Goal: Task Accomplishment & Management: Use online tool/utility

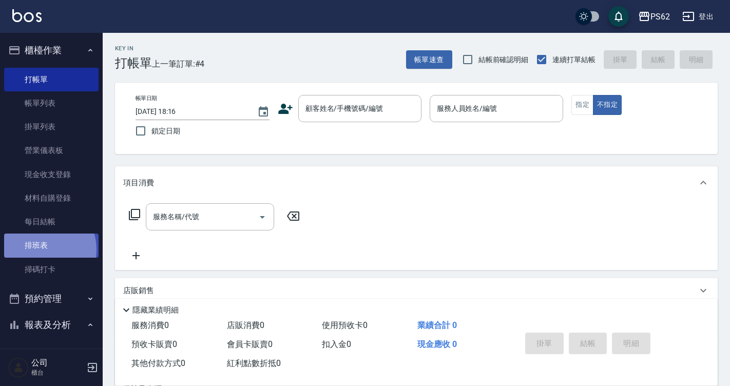
click at [41, 249] on link "排班表" at bounding box center [51, 246] width 94 height 24
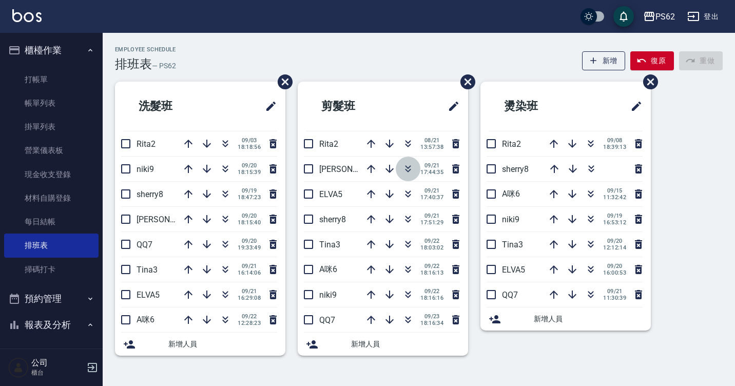
click at [411, 171] on icon "button" at bounding box center [408, 169] width 12 height 12
click at [643, 67] on span "刪除班表" at bounding box center [647, 82] width 24 height 30
click at [651, 65] on button "復原" at bounding box center [652, 60] width 44 height 19
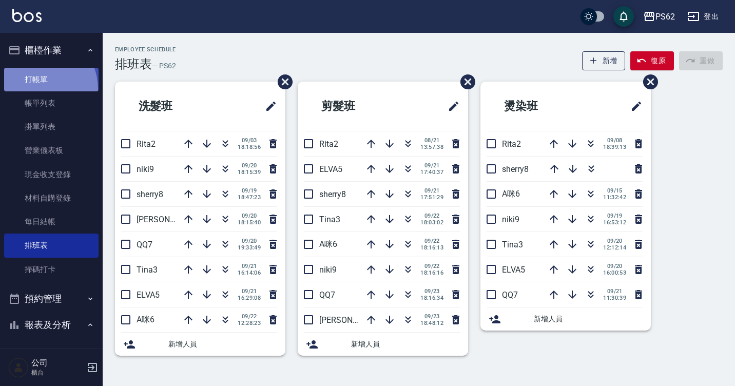
click at [36, 89] on link "打帳單" at bounding box center [51, 80] width 94 height 24
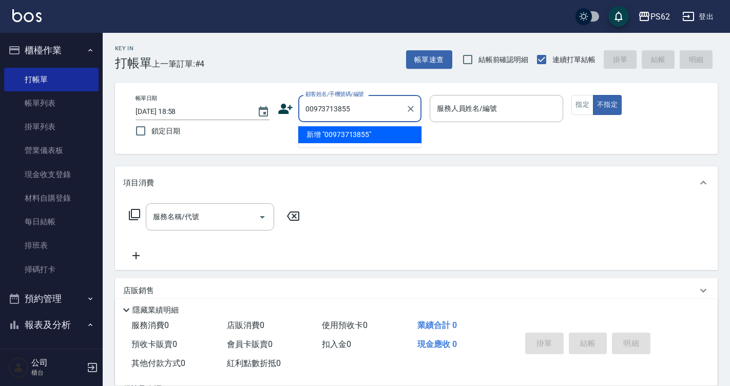
click at [314, 105] on input "00973713855" at bounding box center [352, 109] width 99 height 18
click at [394, 138] on li "[PERSON_NAME]/0973713855/" at bounding box center [359, 134] width 123 height 17
type input "[PERSON_NAME]/0973713855/"
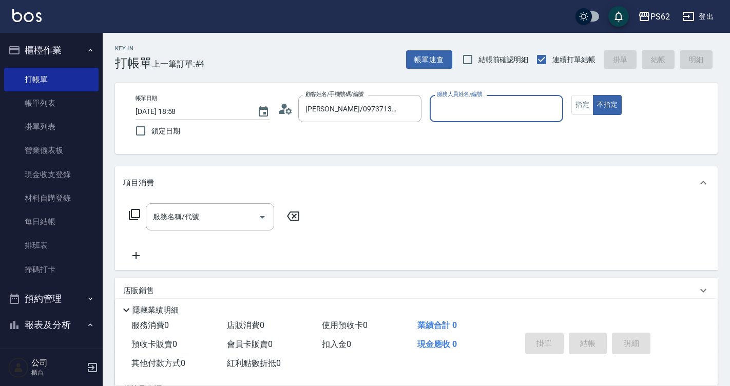
click at [283, 113] on icon at bounding box center [282, 111] width 6 height 5
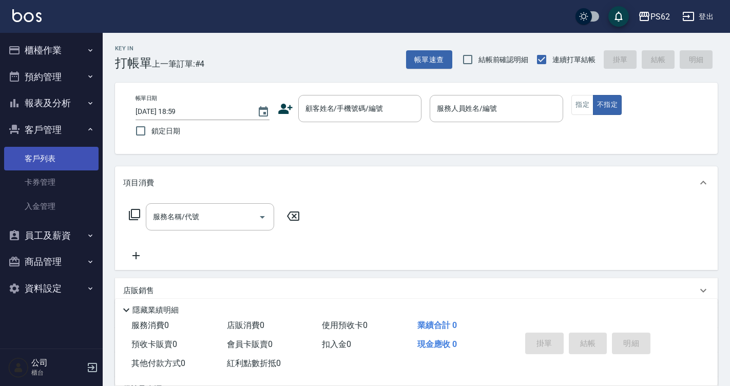
click at [38, 158] on link "客戶列表" at bounding box center [51, 159] width 94 height 24
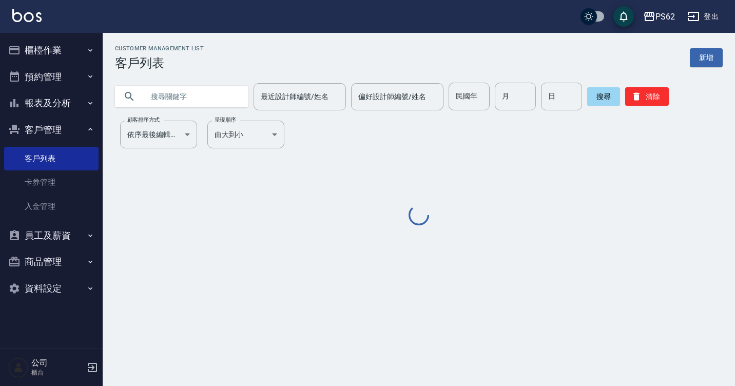
click at [198, 90] on input "text" at bounding box center [192, 97] width 96 height 28
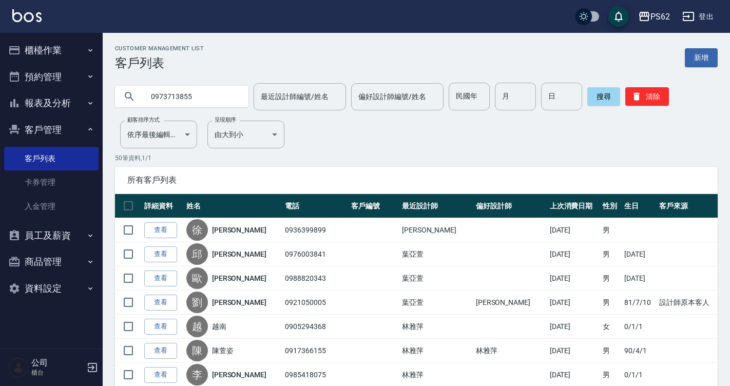
type input "0973713855"
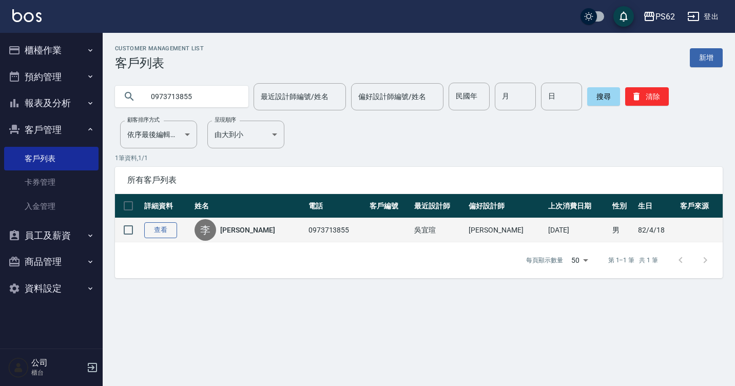
click at [156, 232] on link "查看" at bounding box center [160, 230] width 33 height 16
click at [156, 232] on div "Customer Management List 客戶列表 新增 0973713855 最近設計師編號/姓名 最近設計師編號/姓名 偏好設計師編號/姓名 偏好…" at bounding box center [367, 193] width 735 height 386
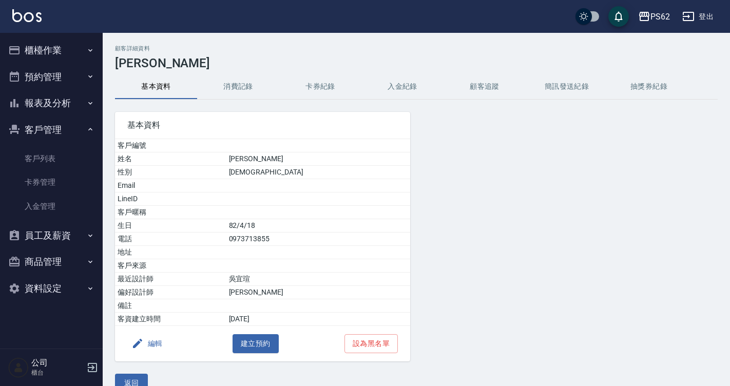
click at [220, 90] on button "消費記錄" at bounding box center [238, 86] width 82 height 25
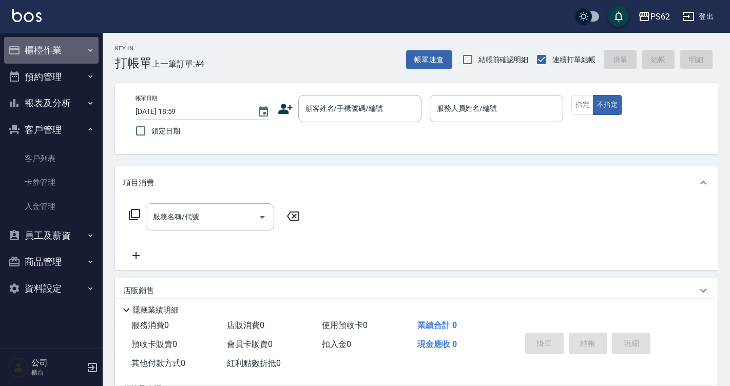
click at [72, 45] on button "櫃檯作業" at bounding box center [51, 50] width 94 height 27
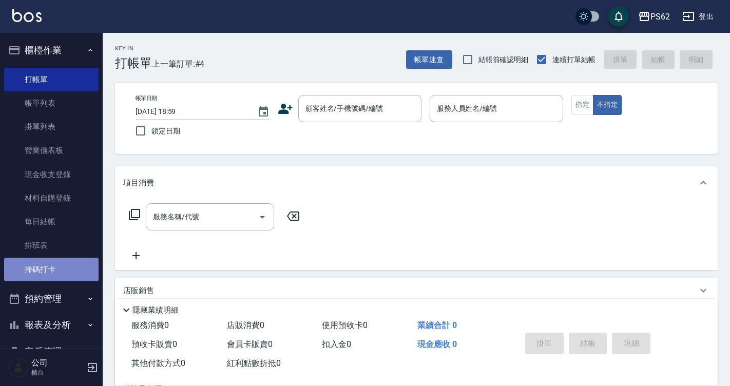
click at [54, 269] on link "掃碼打卡" at bounding box center [51, 270] width 94 height 24
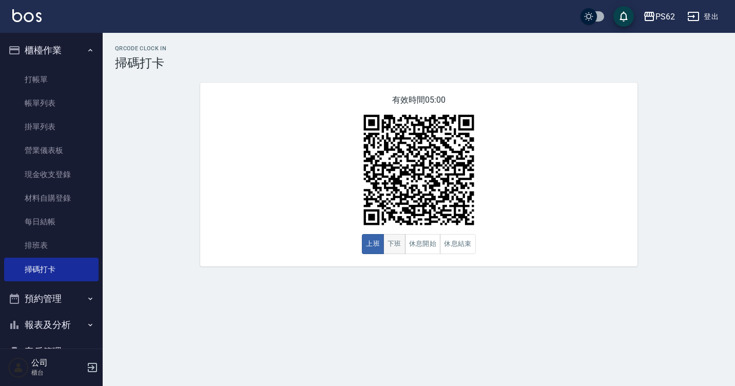
click at [391, 240] on button "下班" at bounding box center [394, 244] width 22 height 20
